Goal: Information Seeking & Learning: Learn about a topic

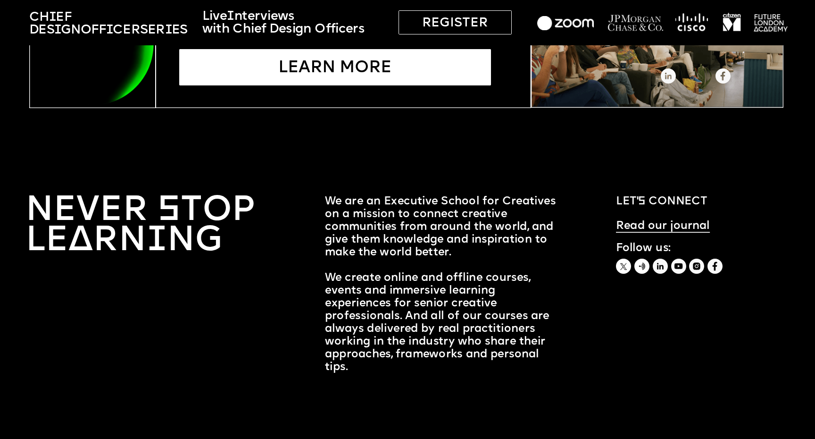
scroll to position [3164, 0]
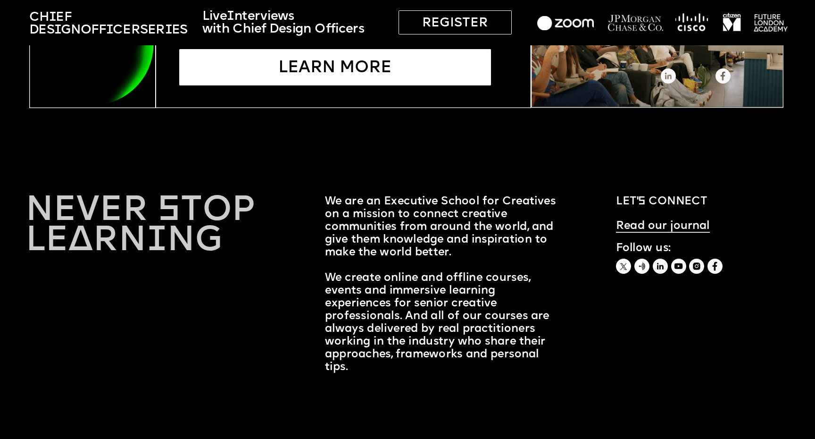
click at [103, 206] on link "NEVER STOP LEARNING" at bounding box center [145, 226] width 240 height 66
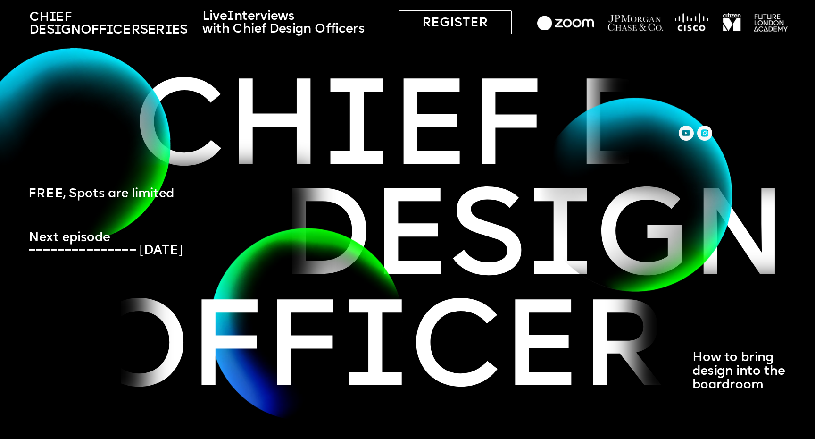
scroll to position [0, 0]
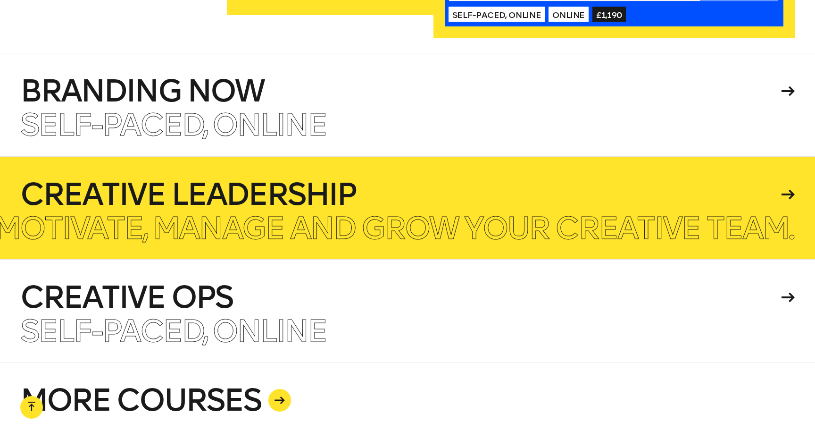
scroll to position [2286, 0]
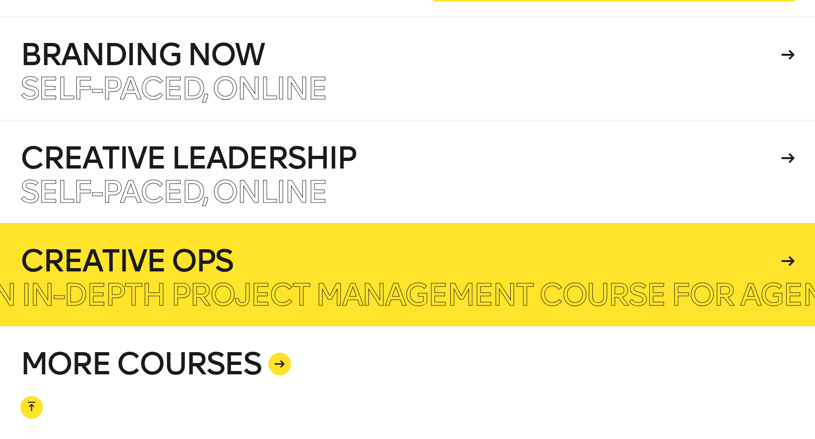
click at [689, 246] on h4 "Creative Ops" at bounding box center [399, 261] width 758 height 30
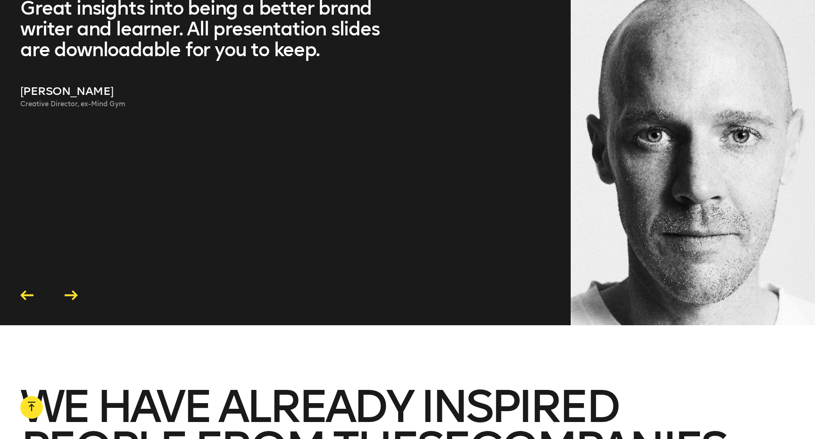
scroll to position [2698, 0]
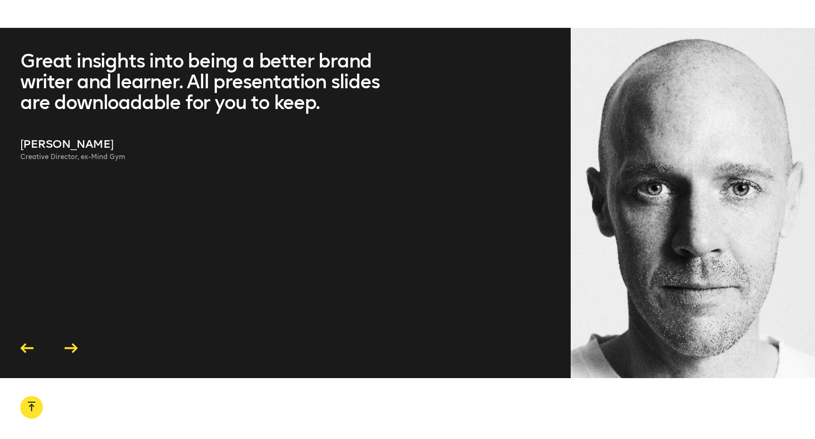
click at [69, 343] on icon at bounding box center [71, 348] width 13 height 10
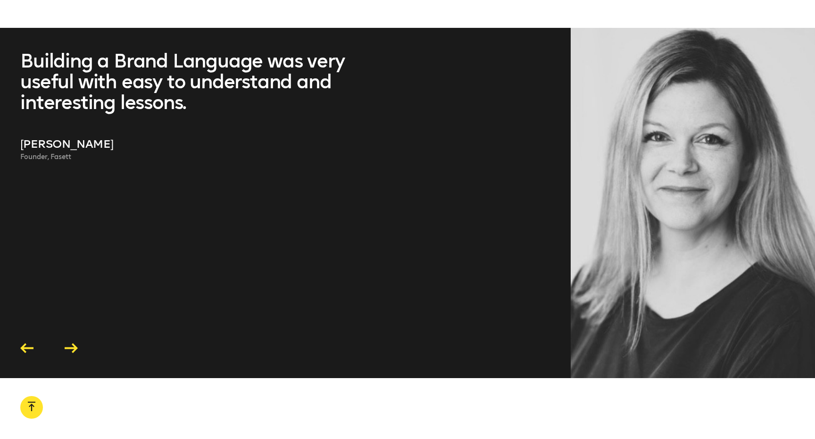
click at [69, 343] on icon at bounding box center [71, 348] width 13 height 10
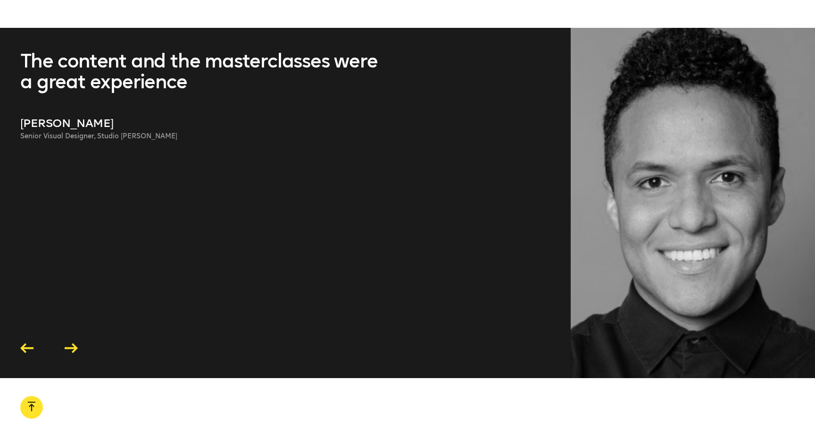
click at [70, 343] on icon at bounding box center [71, 348] width 13 height 10
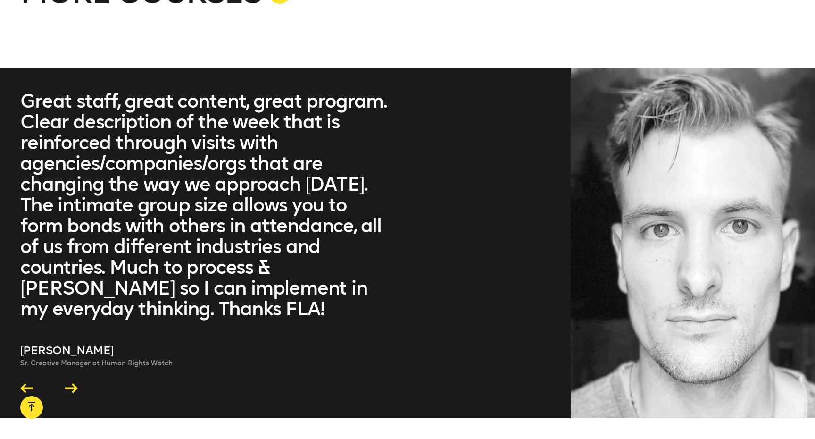
scroll to position [2645, 0]
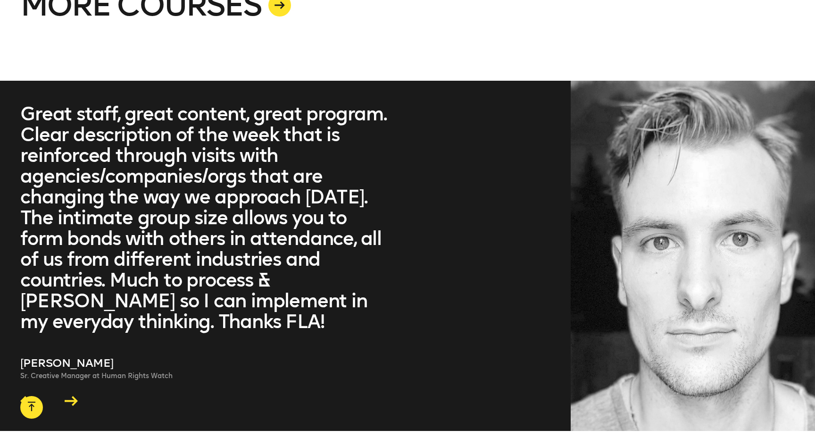
click at [73, 396] on icon at bounding box center [71, 401] width 13 height 10
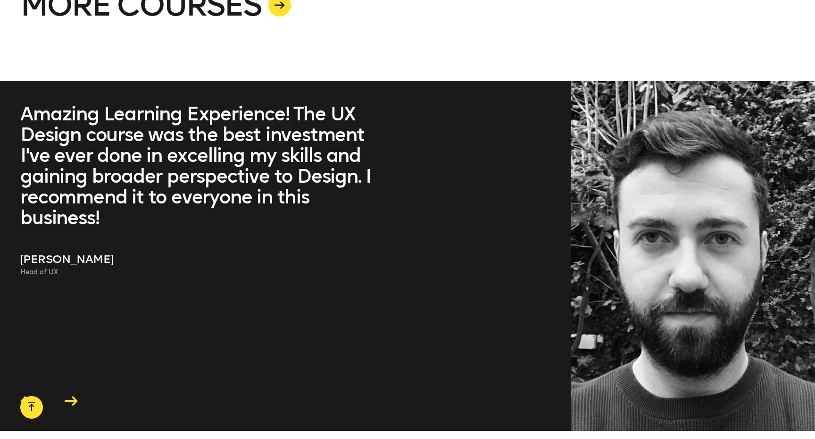
click at [73, 396] on icon at bounding box center [71, 401] width 13 height 10
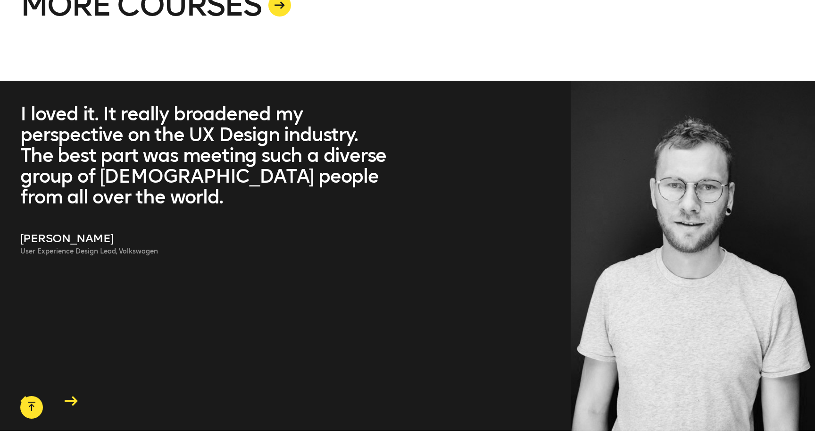
click at [73, 396] on icon at bounding box center [71, 401] width 13 height 10
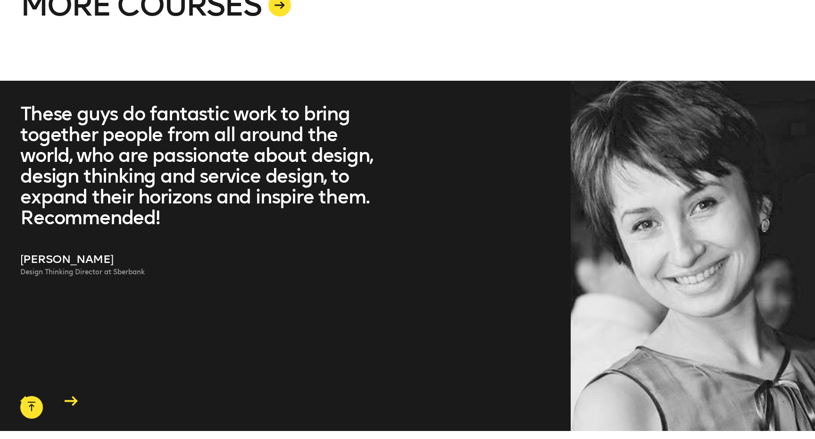
click at [73, 396] on icon at bounding box center [71, 401] width 13 height 10
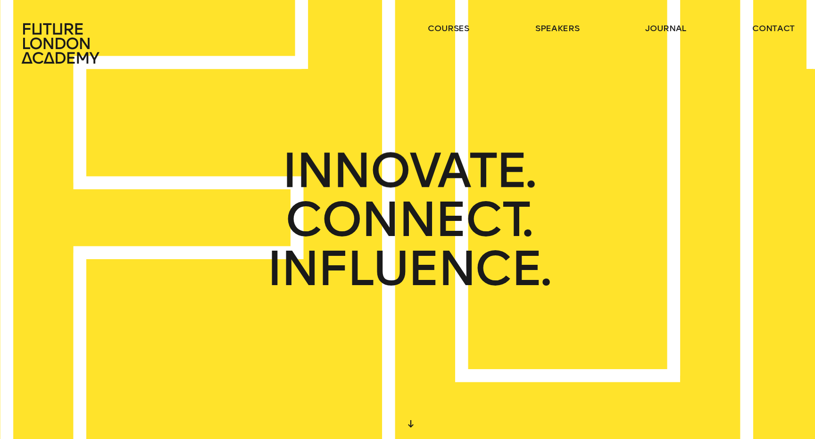
scroll to position [0, 0]
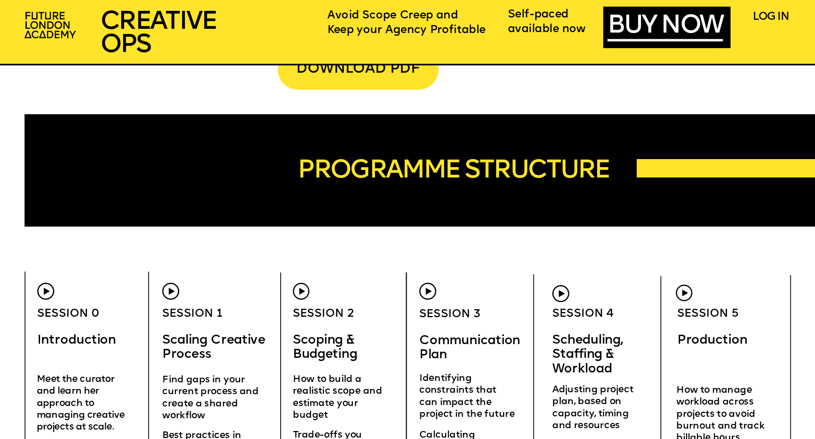
scroll to position [3149, 0]
